Goal: Check status: Check status

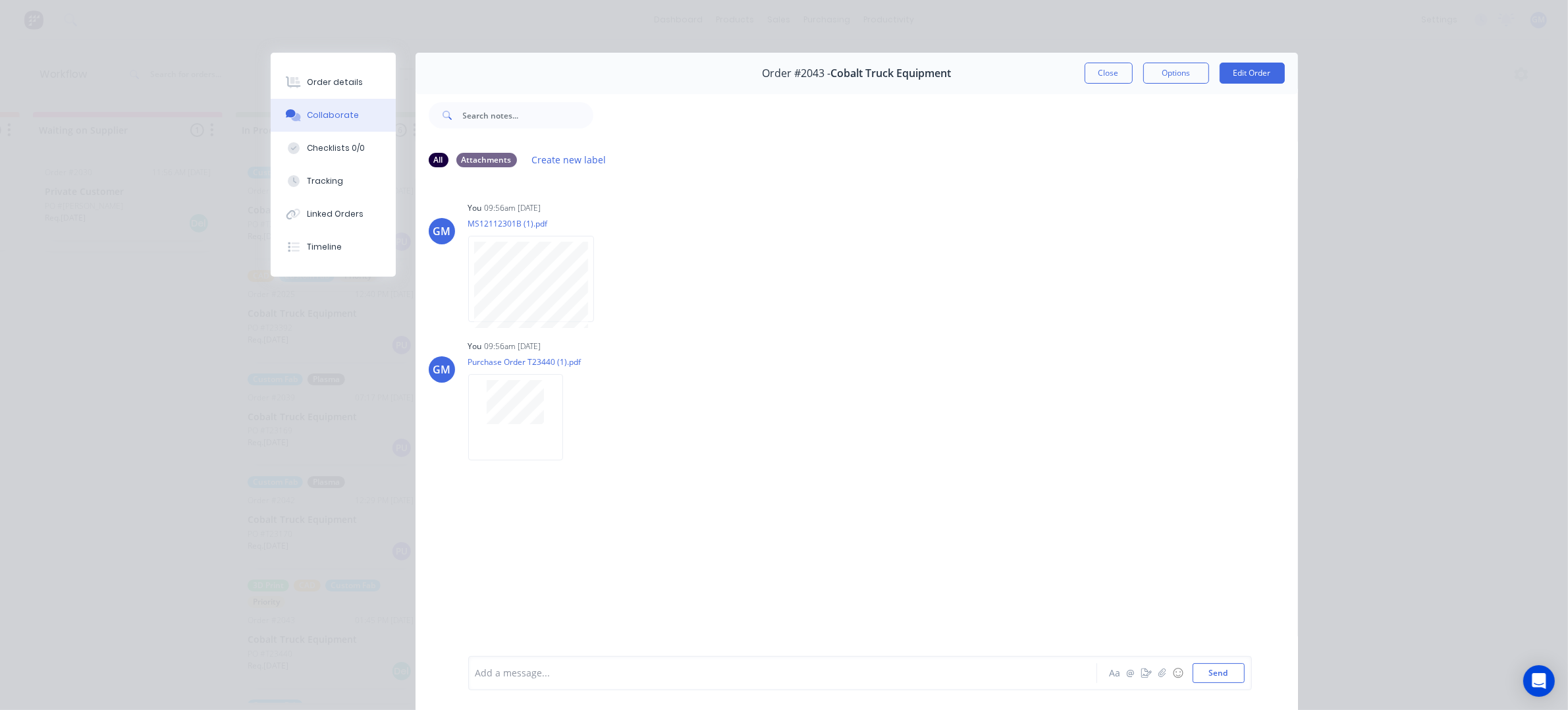
scroll to position [86, 0]
click at [172, 243] on div "Order details Collaborate Checklists 0/0 Tracking Linked Orders Timeline Order …" at bounding box center [784, 355] width 1568 height 710
click at [1087, 90] on div at bounding box center [945, 115] width 705 height 53
click at [1108, 76] on button "Close" at bounding box center [1109, 73] width 48 height 21
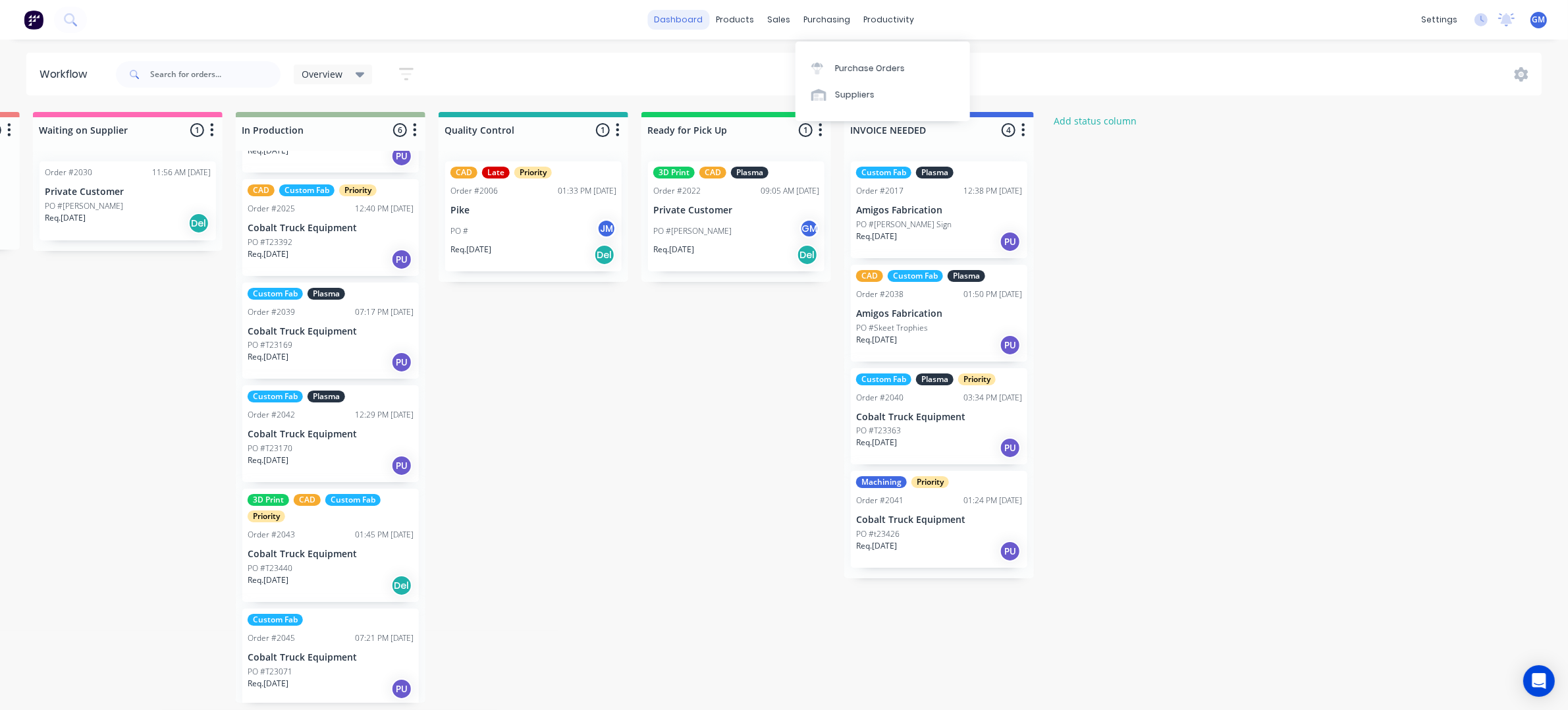
click at [680, 10] on link "dashboard" at bounding box center [678, 19] width 62 height 20
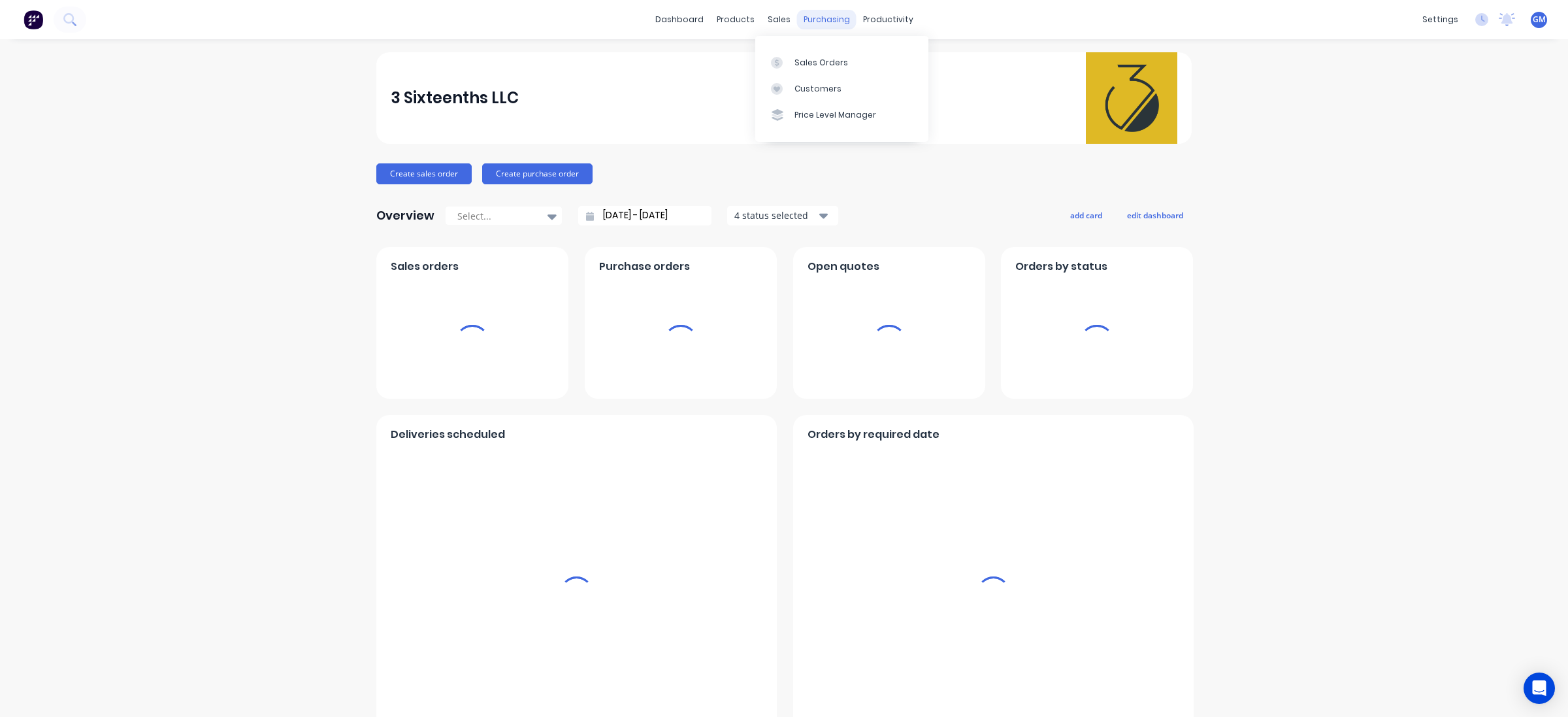
click at [797, 22] on div "purchasing" at bounding box center [827, 19] width 59 height 20
click at [768, 23] on div "sales" at bounding box center [779, 19] width 36 height 20
click at [808, 57] on div "Sales Orders" at bounding box center [821, 62] width 54 height 12
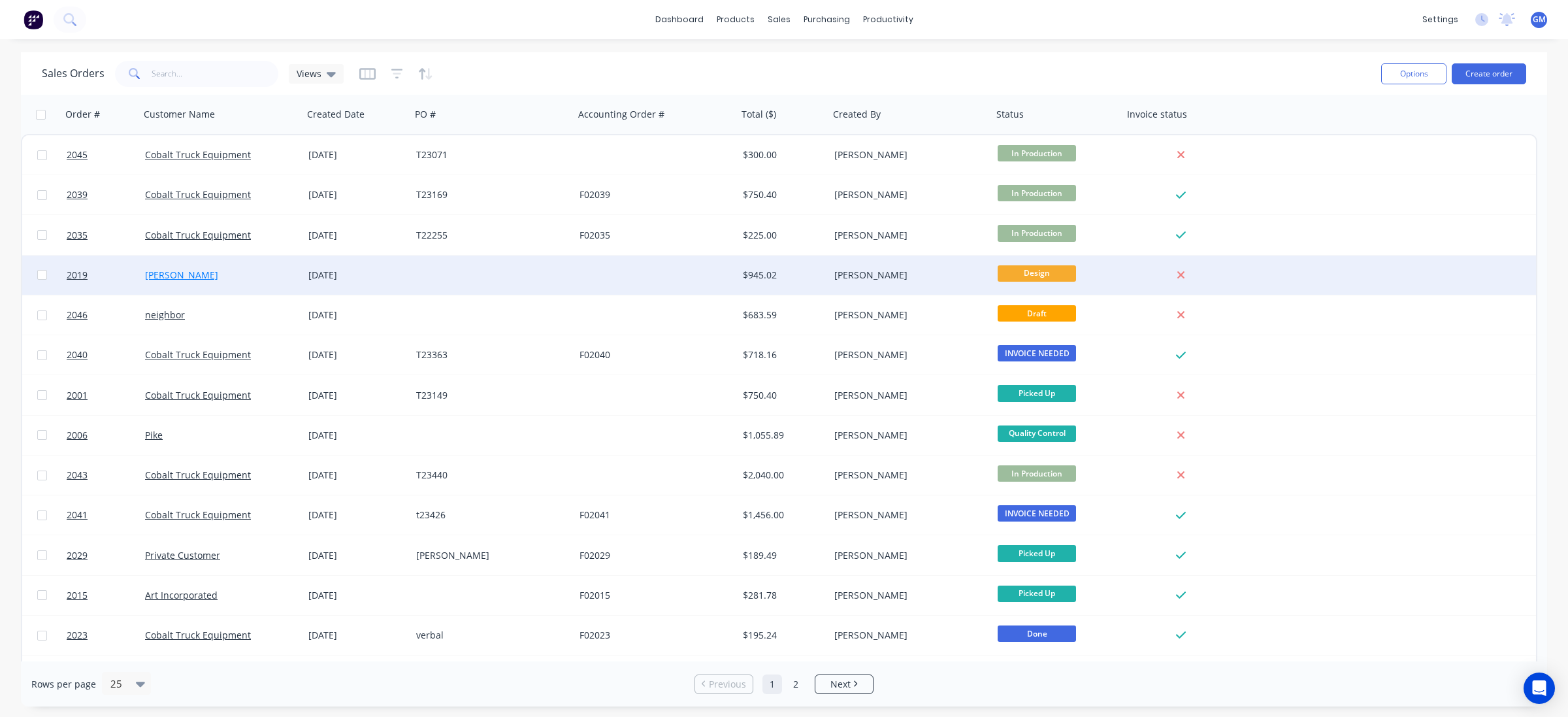
click at [173, 276] on link "[PERSON_NAME]" at bounding box center [181, 275] width 73 height 12
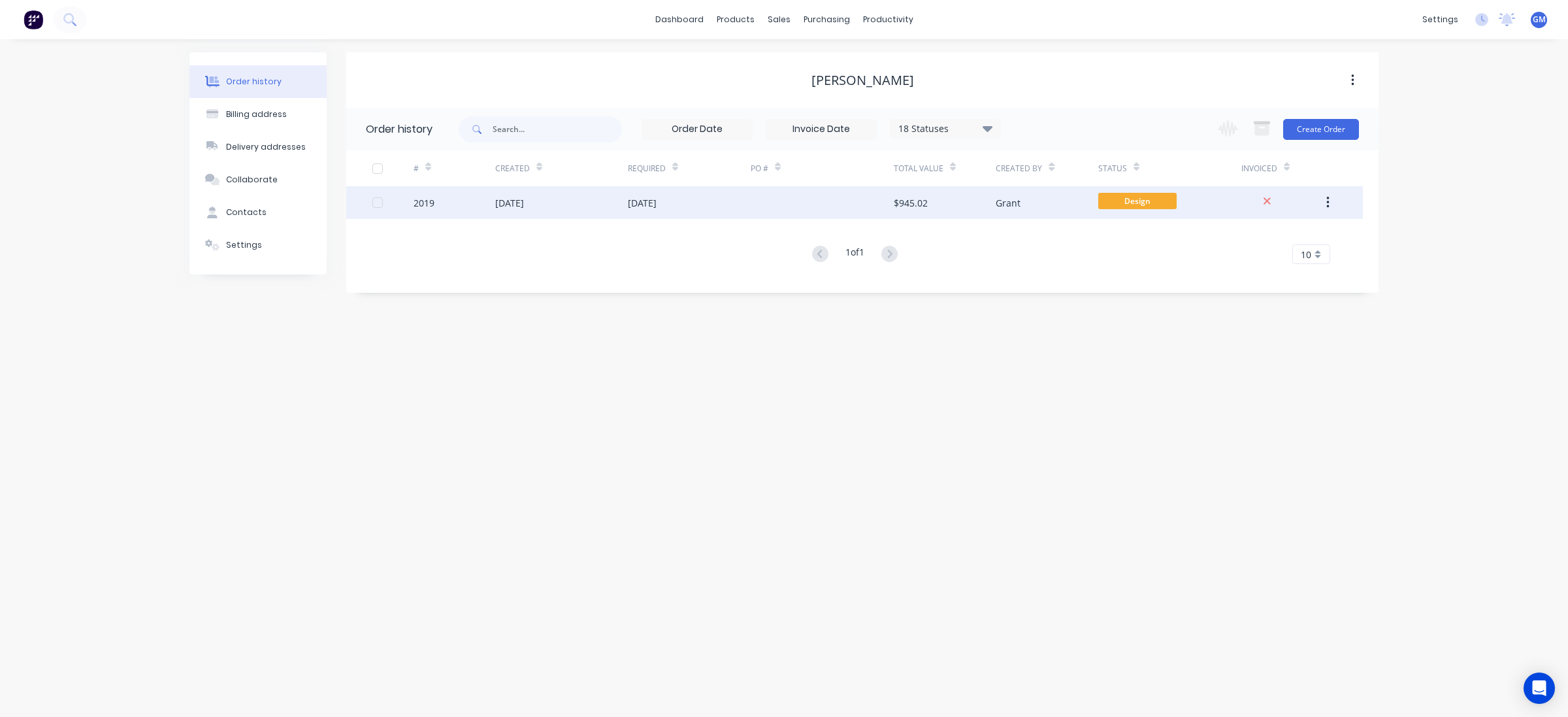
click at [626, 196] on div "[DATE]" at bounding box center [561, 203] width 132 height 33
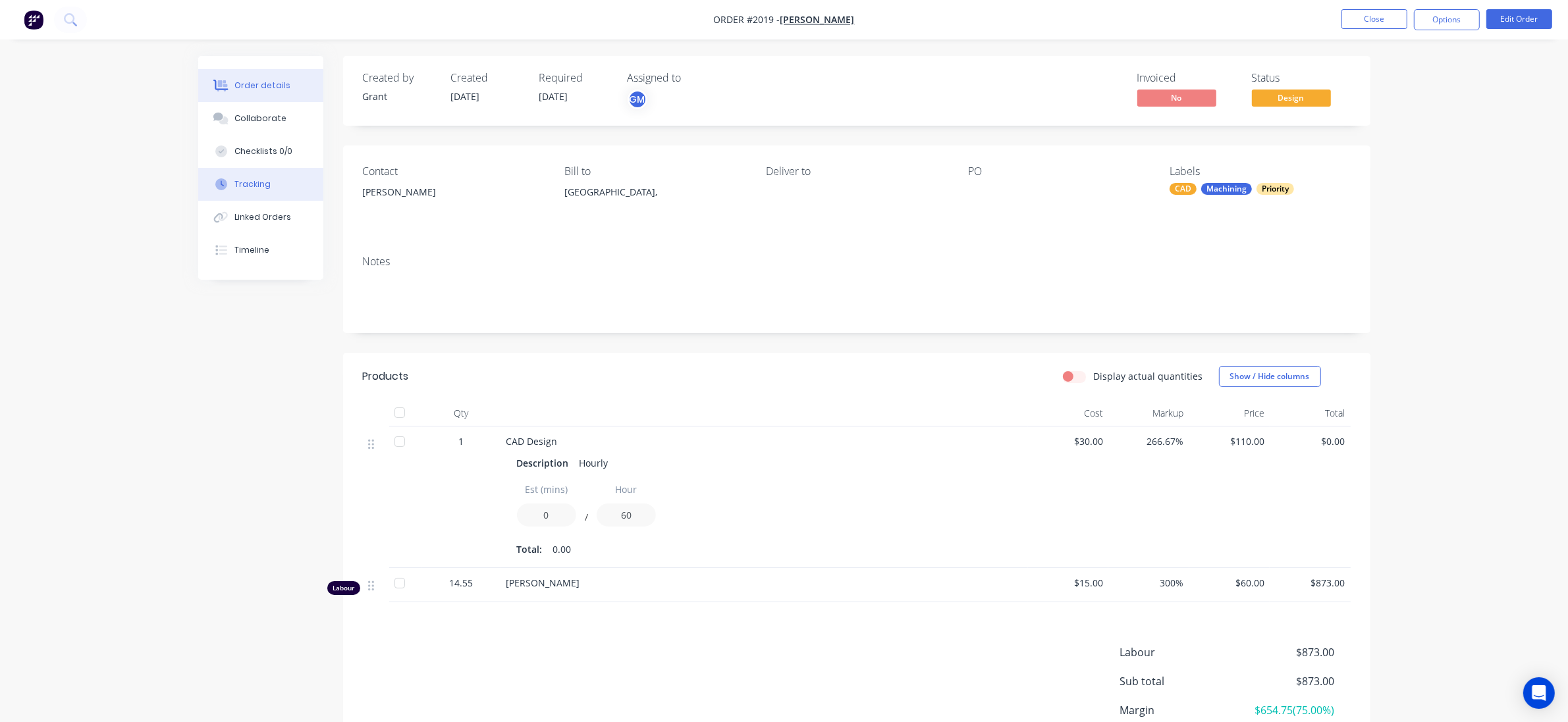
click at [274, 179] on button "Tracking" at bounding box center [261, 184] width 125 height 33
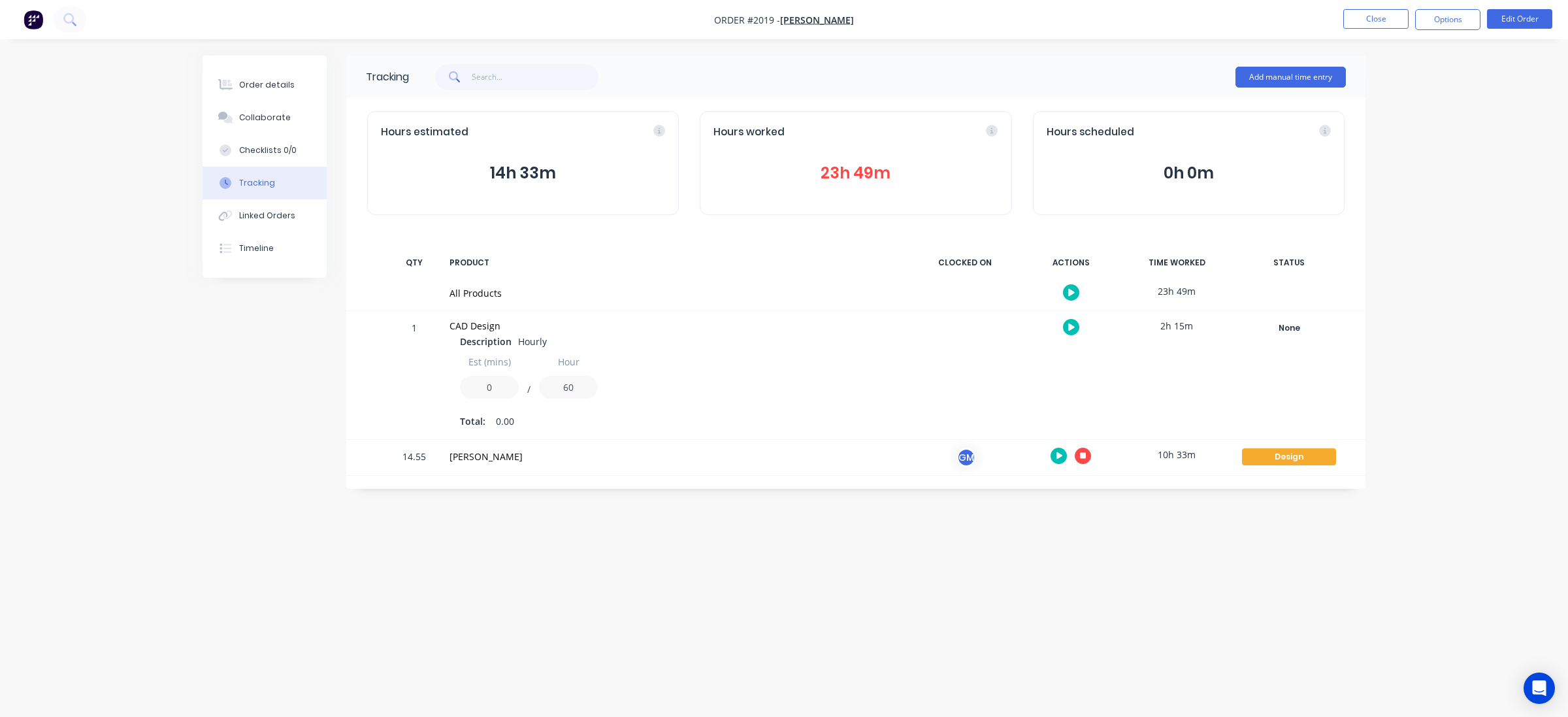
click at [1082, 458] on icon "button" at bounding box center [1083, 456] width 7 height 7
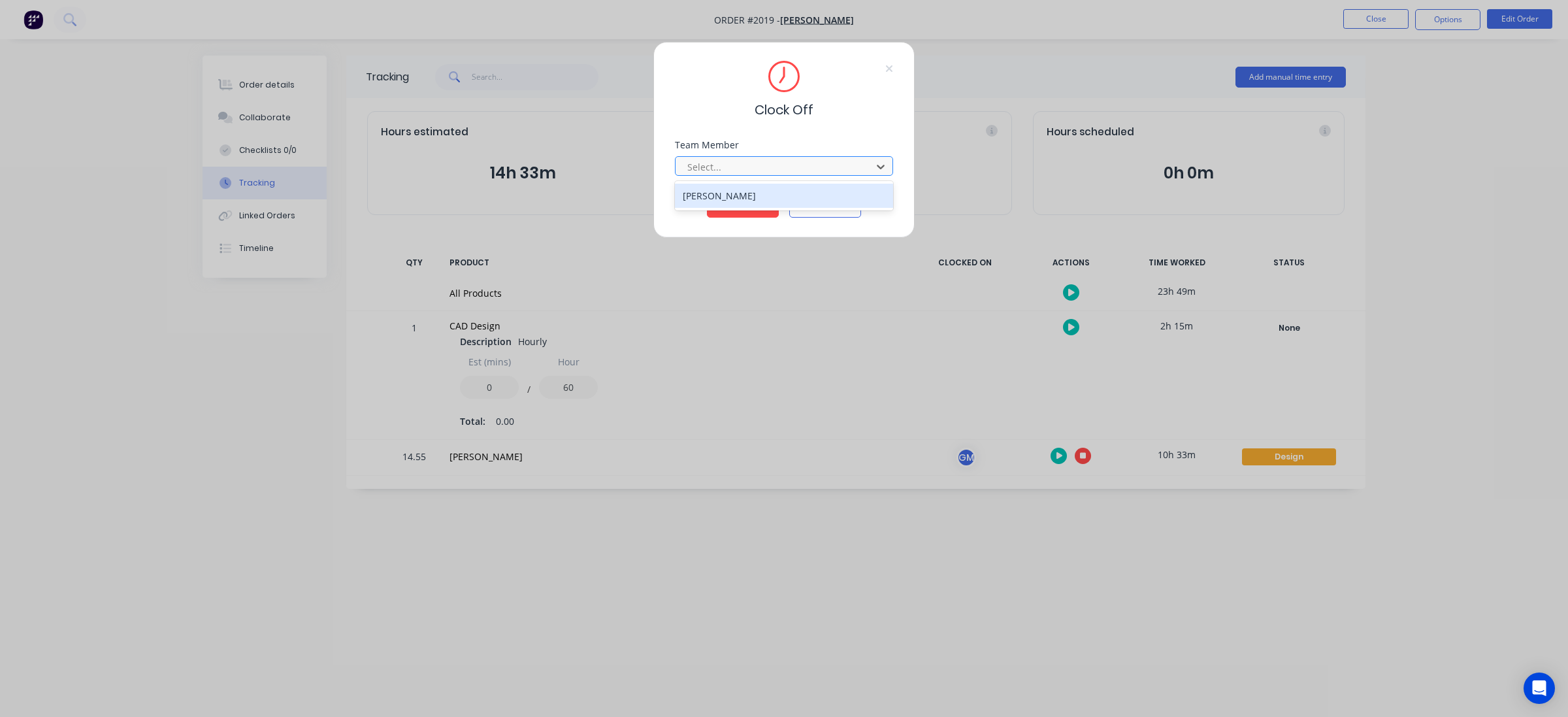
click at [771, 172] on div at bounding box center [775, 167] width 179 height 16
click at [768, 192] on div "[PERSON_NAME]" at bounding box center [784, 195] width 218 height 24
click at [752, 213] on button "Clock Off" at bounding box center [742, 207] width 72 height 21
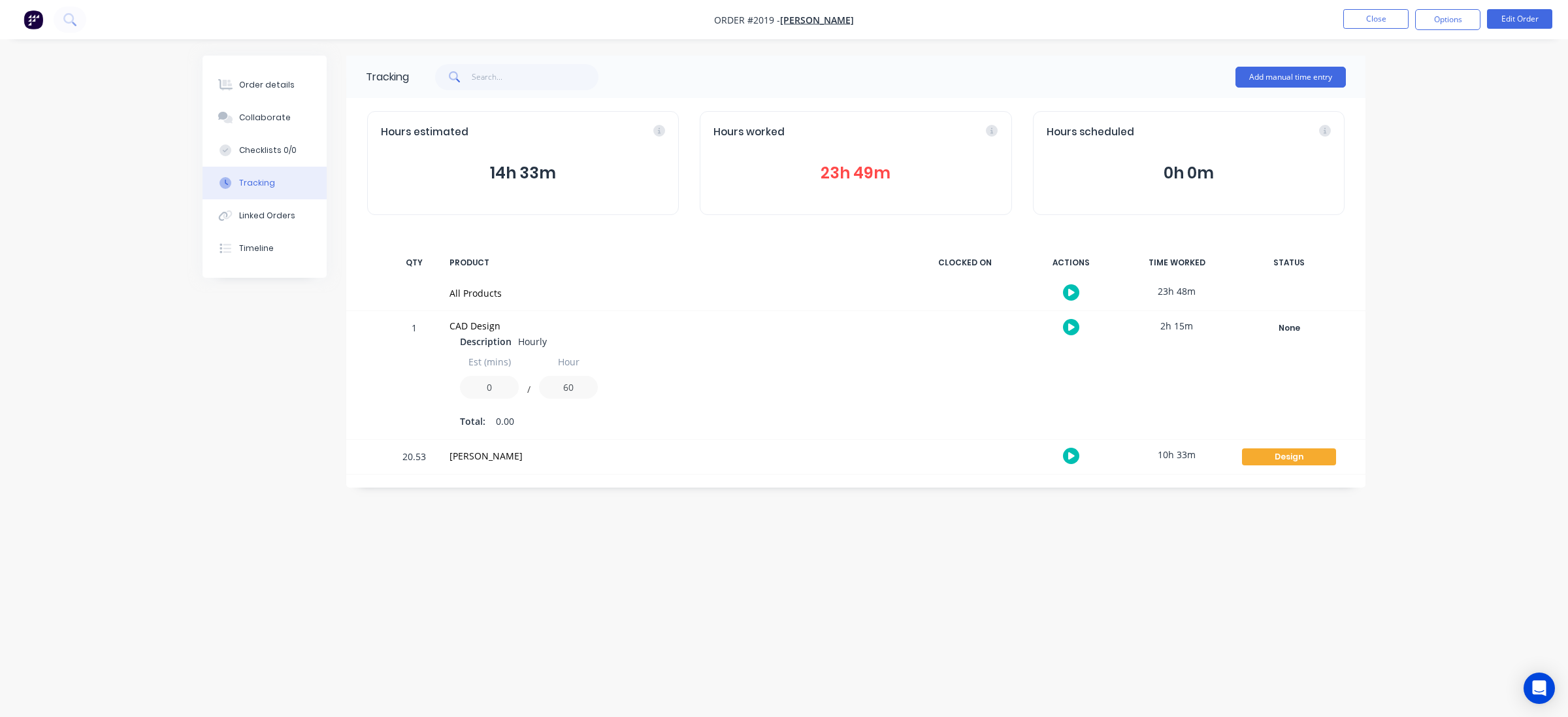
click at [609, 555] on div "Tracking Add manual time entry Hours estimated 14h 33m Hours worked 23h 49m Hou…" at bounding box center [784, 333] width 1163 height 556
